Goal: Task Accomplishment & Management: Manage account settings

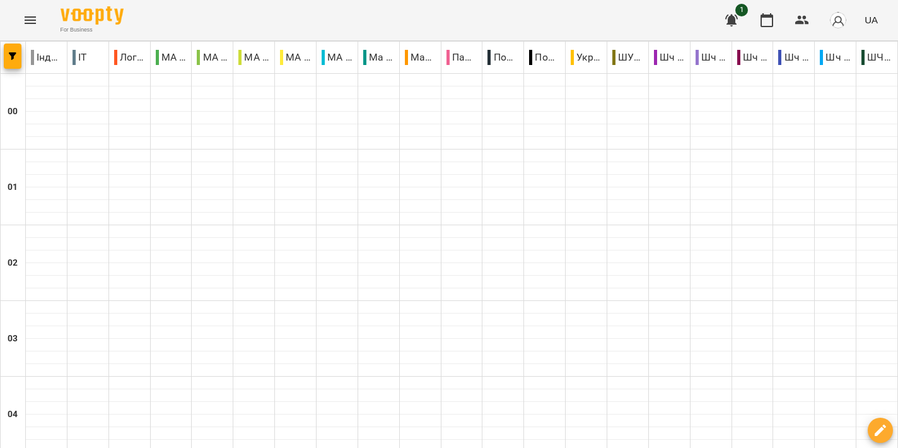
scroll to position [1298, 0]
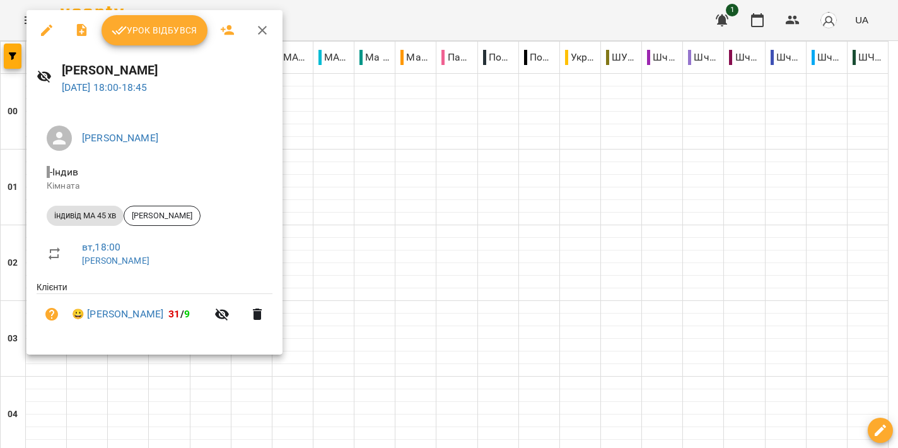
click at [135, 27] on span "Урок відбувся" at bounding box center [155, 30] width 86 height 15
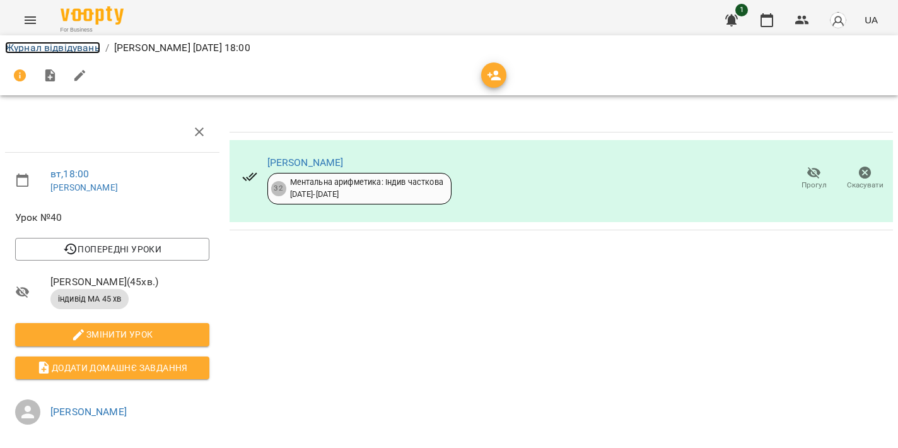
click at [77, 50] on link "Журнал відвідувань" at bounding box center [52, 48] width 95 height 12
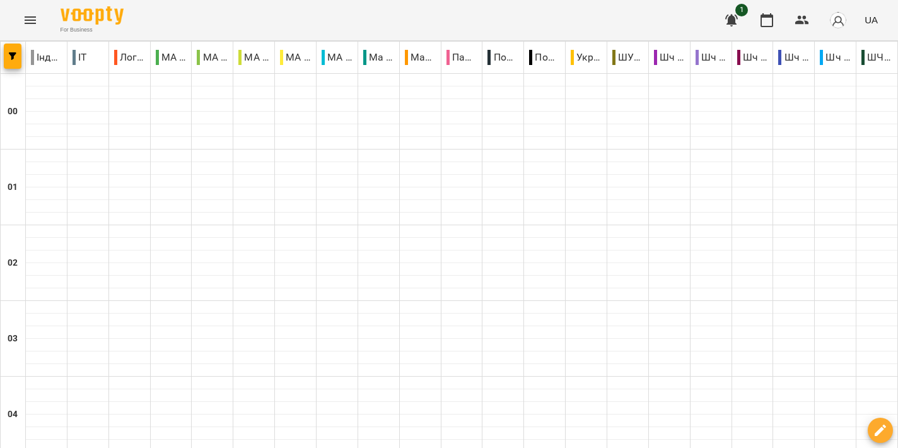
scroll to position [1223, 0]
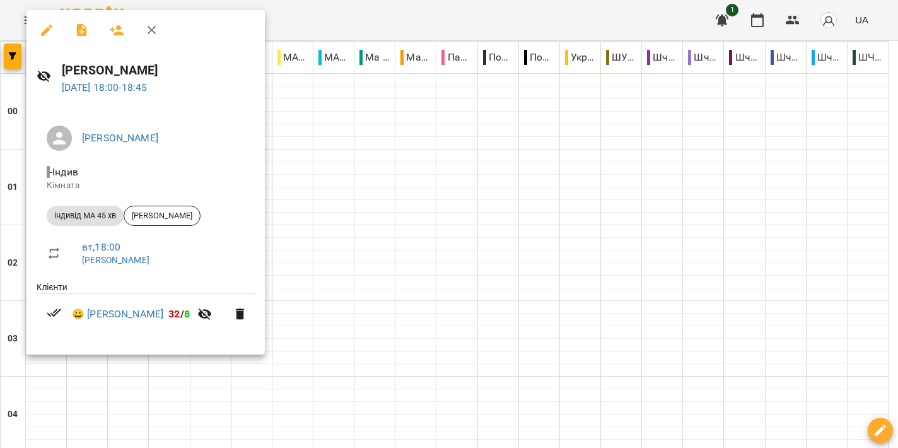
click at [423, 190] on div at bounding box center [449, 224] width 898 height 448
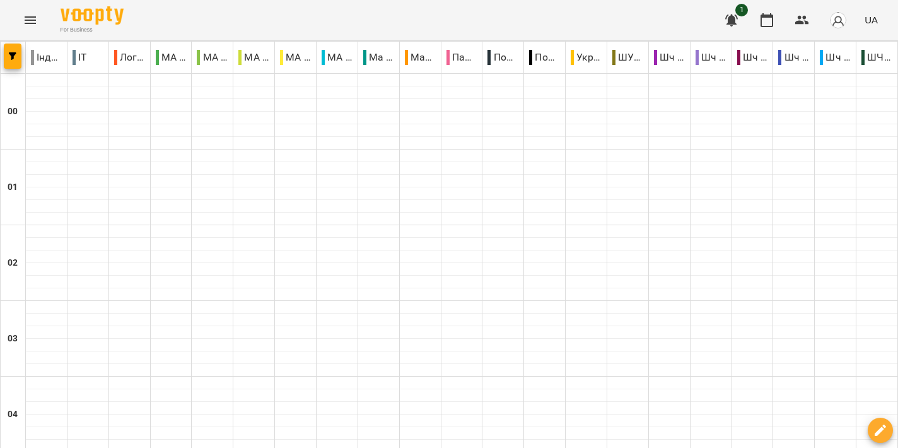
scroll to position [1302, 0]
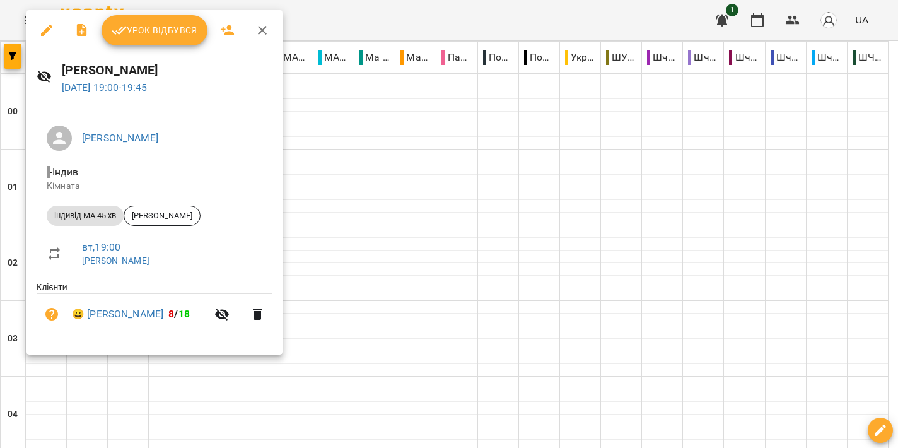
click at [381, 202] on div at bounding box center [449, 224] width 898 height 448
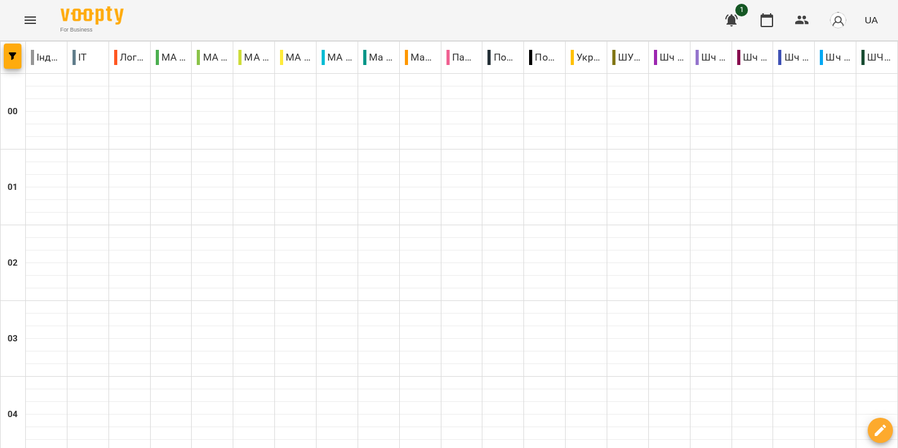
scroll to position [1400, 0]
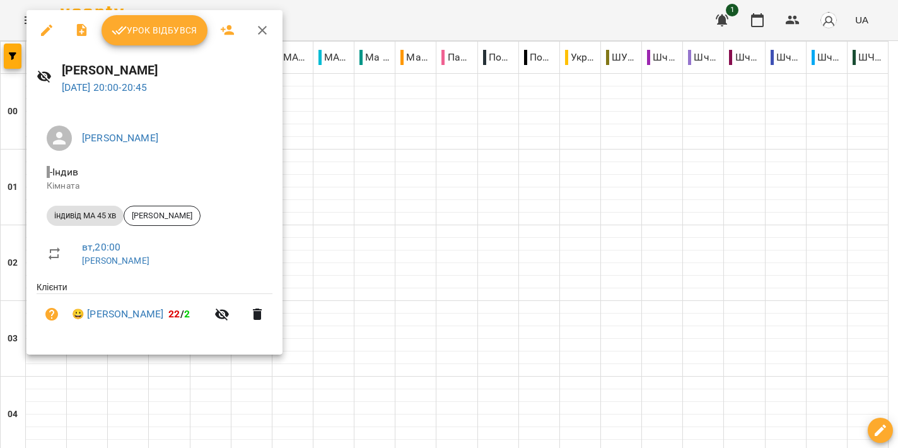
click at [453, 202] on div at bounding box center [449, 224] width 898 height 448
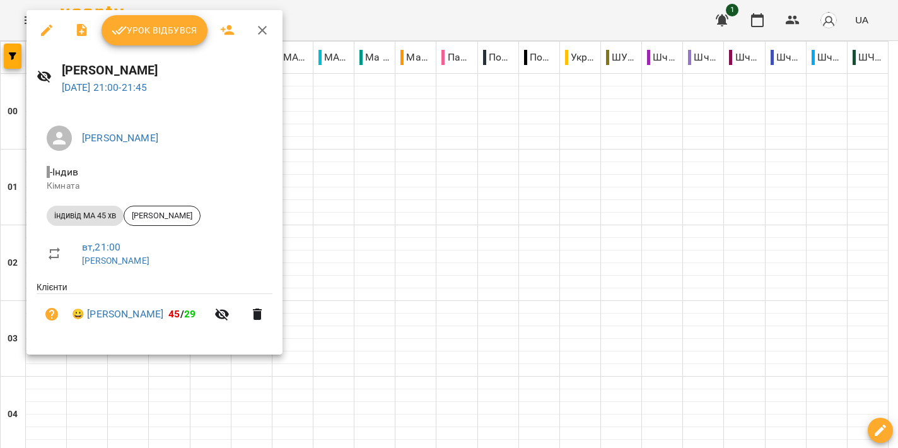
click at [507, 243] on div at bounding box center [449, 224] width 898 height 448
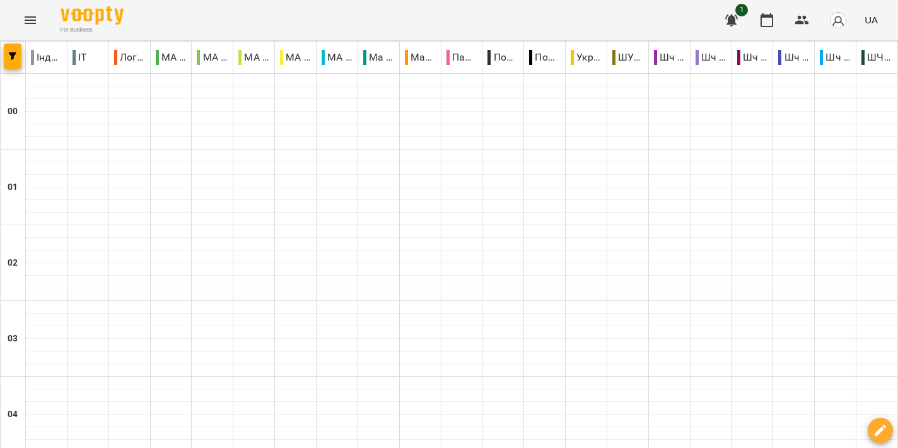
scroll to position [1343, 0]
